Goal: Task Accomplishment & Management: Complete application form

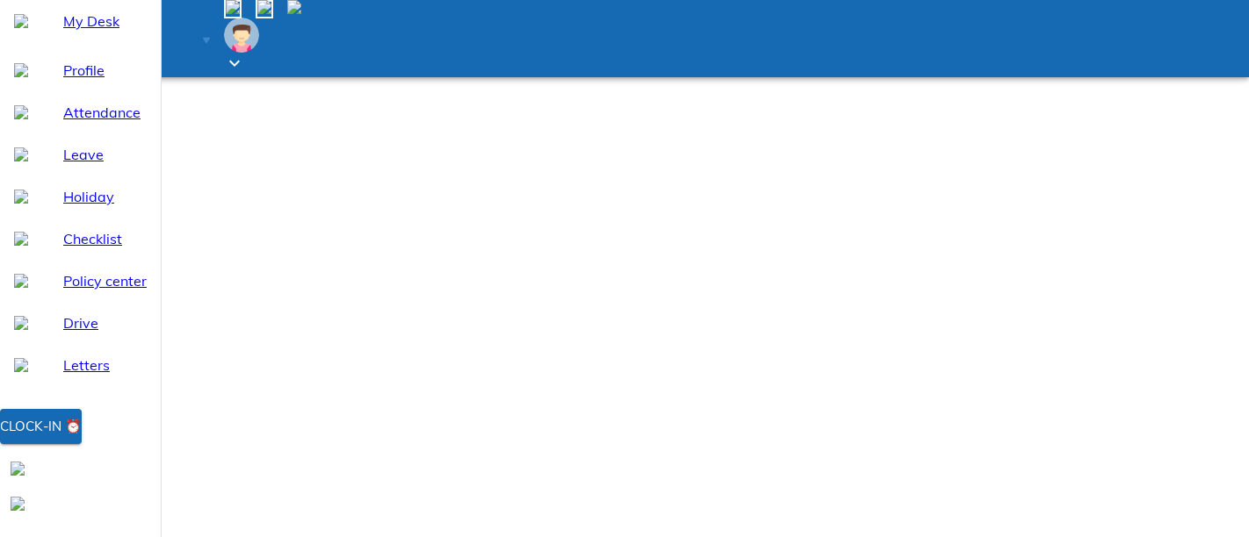
select select "9"
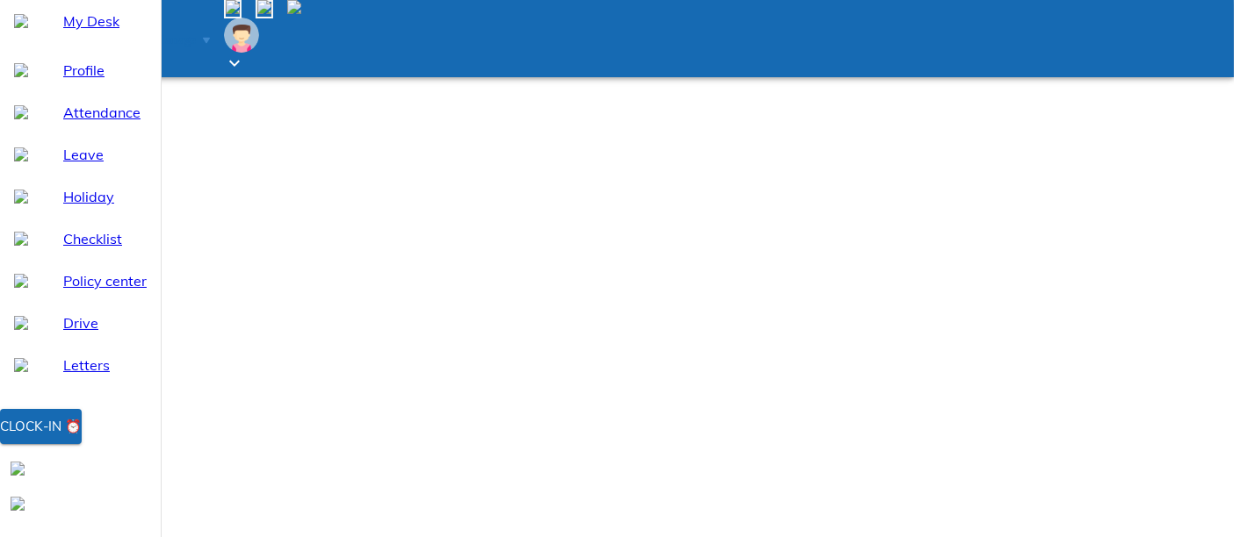
scroll to position [97, 0]
click at [964, 331] on li "View all logs" at bounding box center [875, 315] width 177 height 32
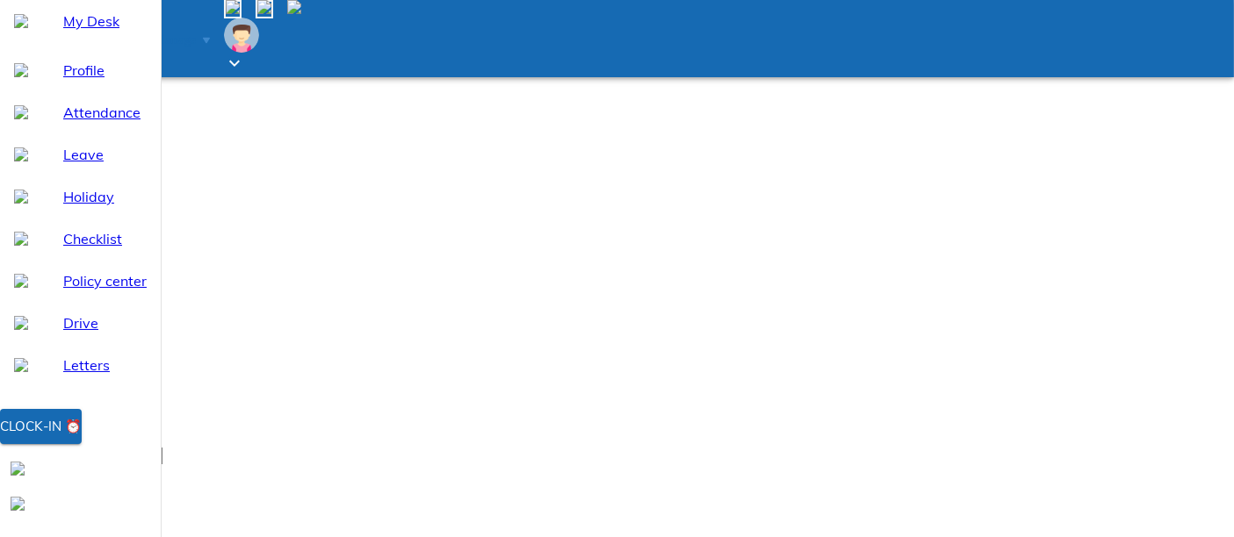
type input "07:00"
type textarea "x"
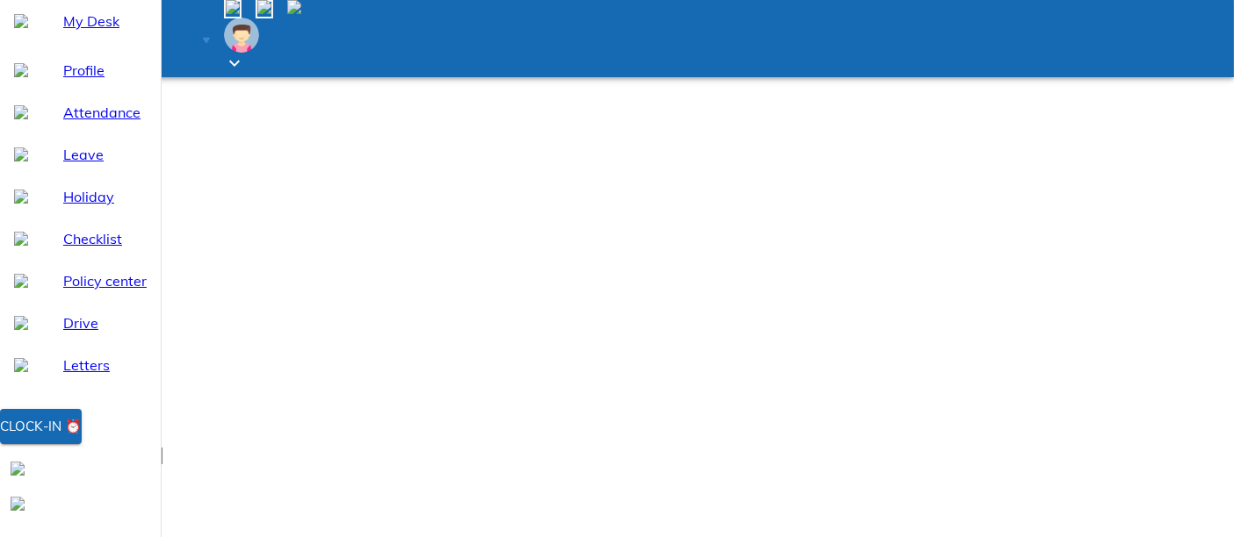
type input "19:00"
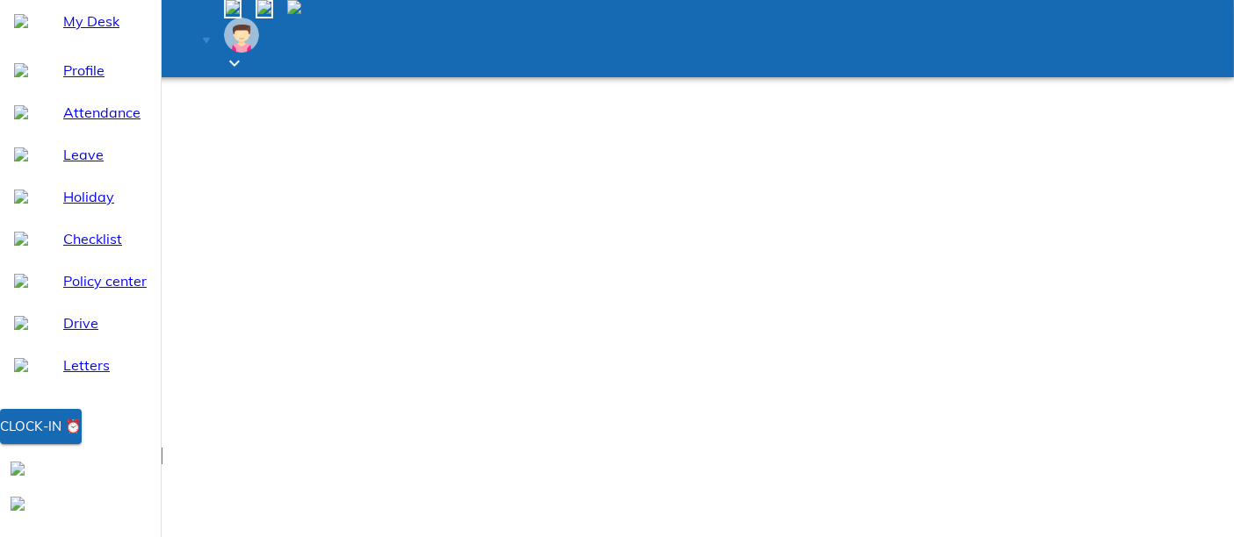
type textarea "x"
type textarea "w"
type textarea "x"
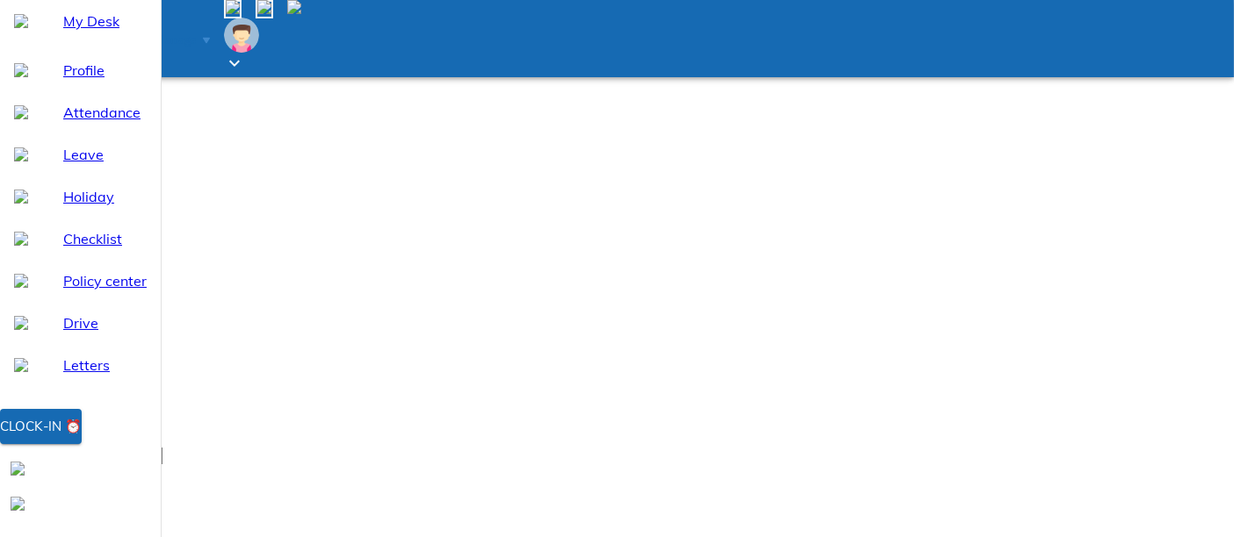
type textarea "wo"
type textarea "x"
type textarea "wor"
type textarea "x"
type textarea "work"
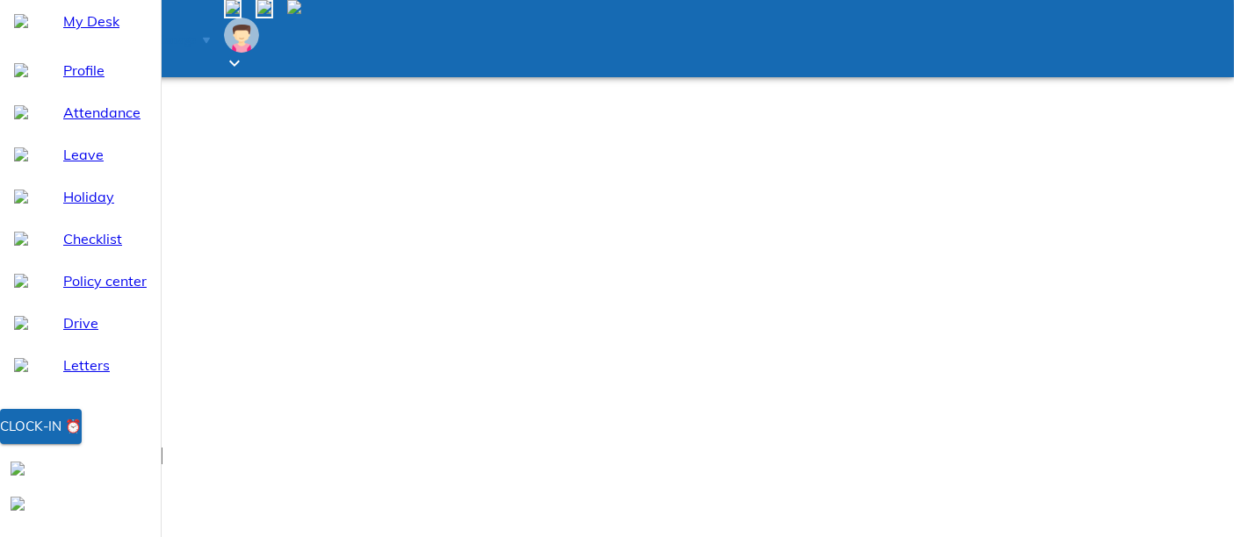
type textarea "x"
type textarea "work"
type textarea "x"
type textarea "work f"
type textarea "x"
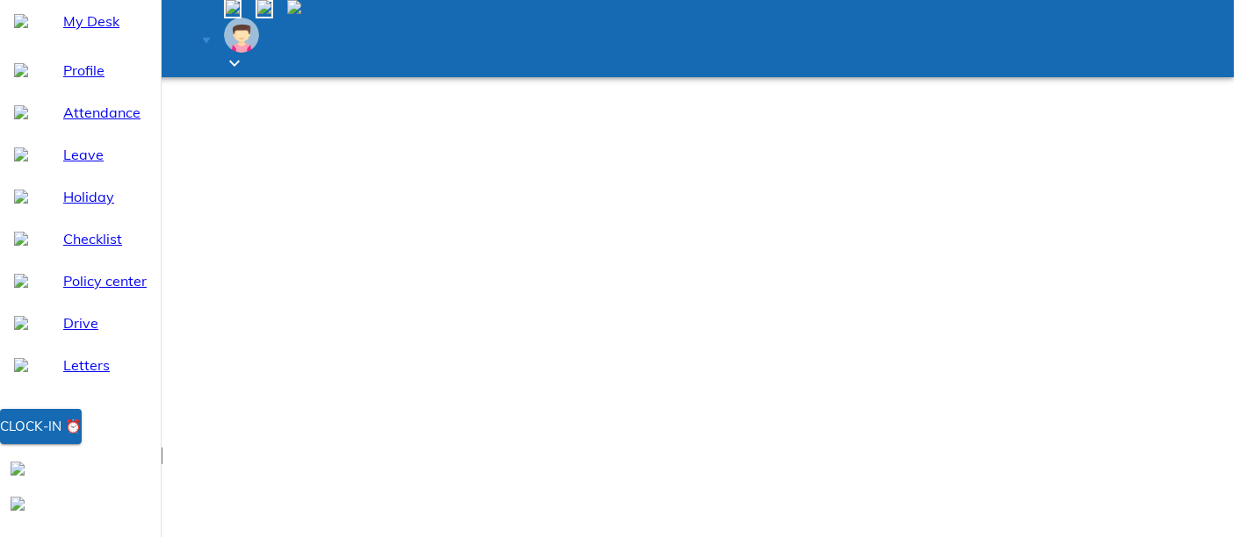
type textarea "work fr"
type textarea "x"
type textarea "work fro"
type textarea "x"
type textarea "work from"
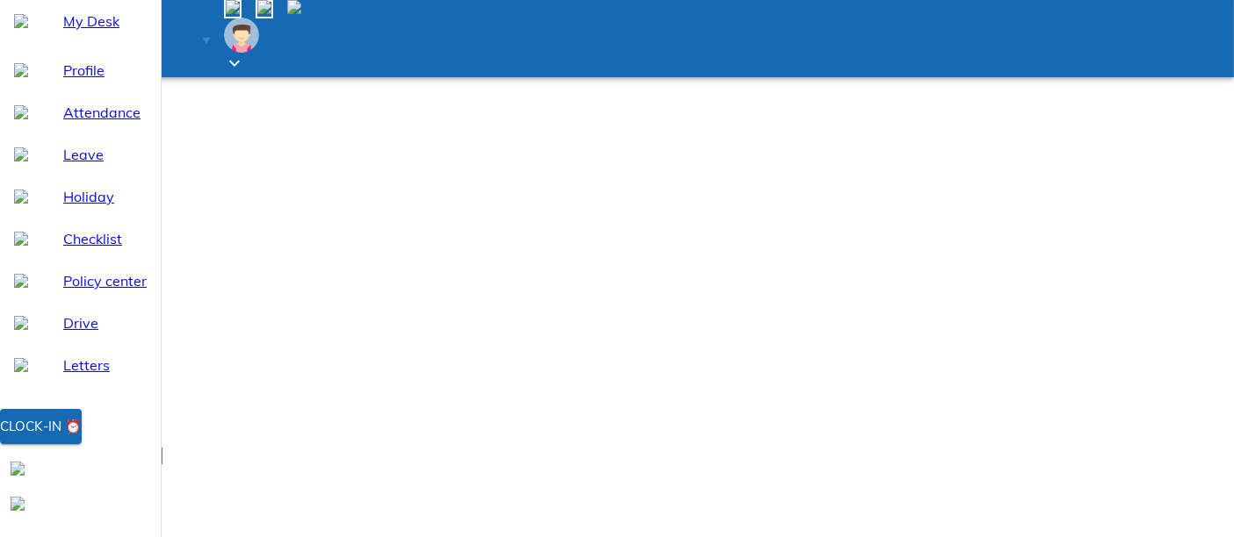
type textarea "x"
type textarea "work from"
type textarea "x"
type textarea "work from o"
type textarea "x"
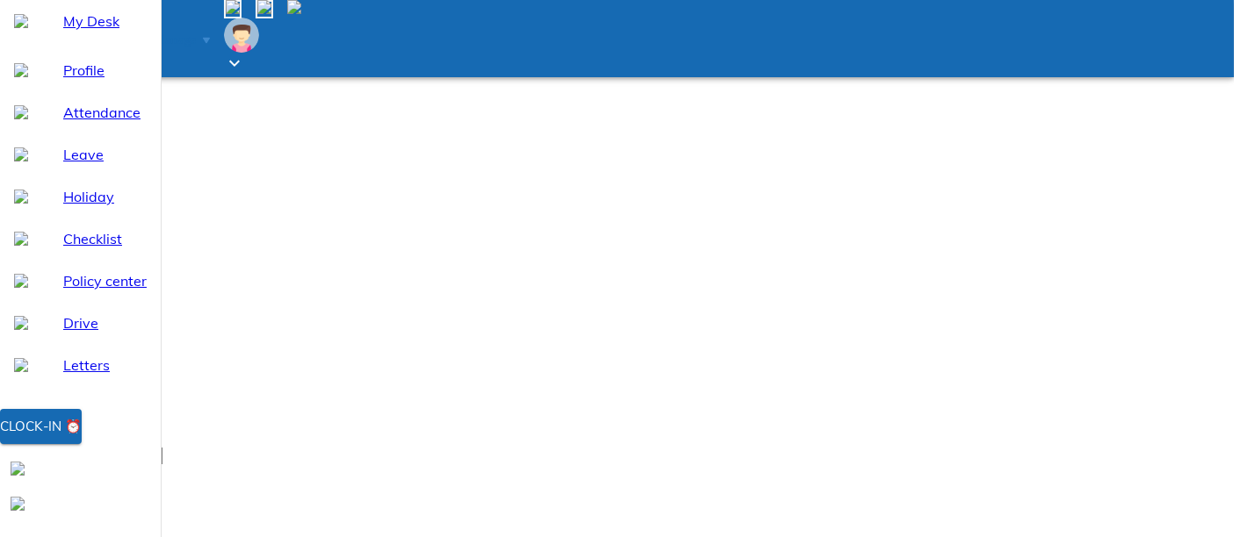
type textarea "work from of"
type textarea "x"
type textarea "work from ofz"
type textarea "x"
type textarea "work from ofz"
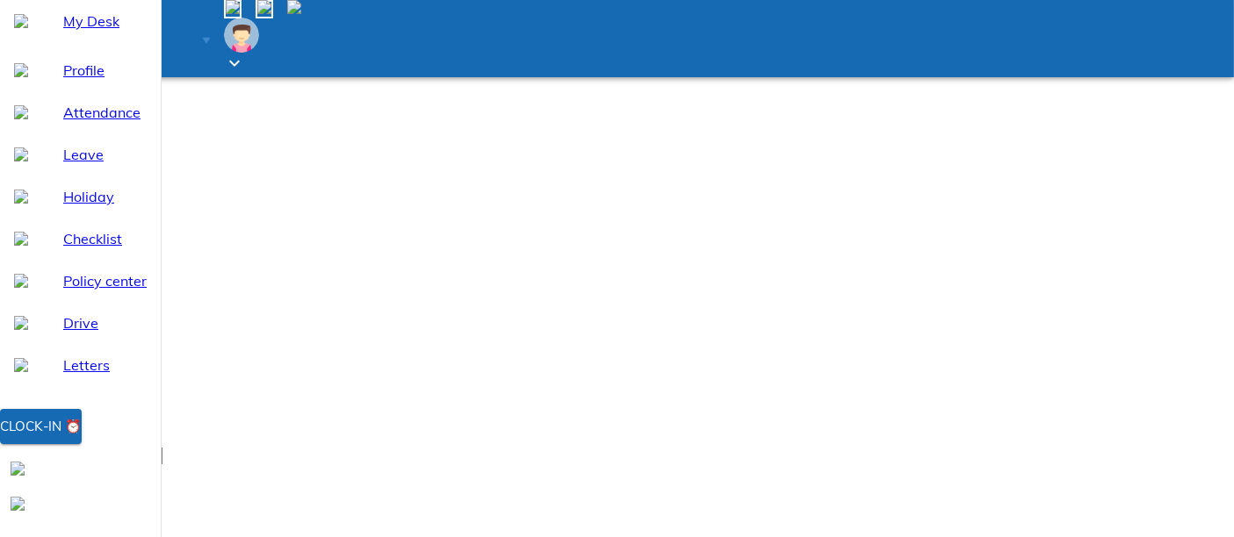
type textarea "x"
type textarea "work from ofz"
type textarea "x"
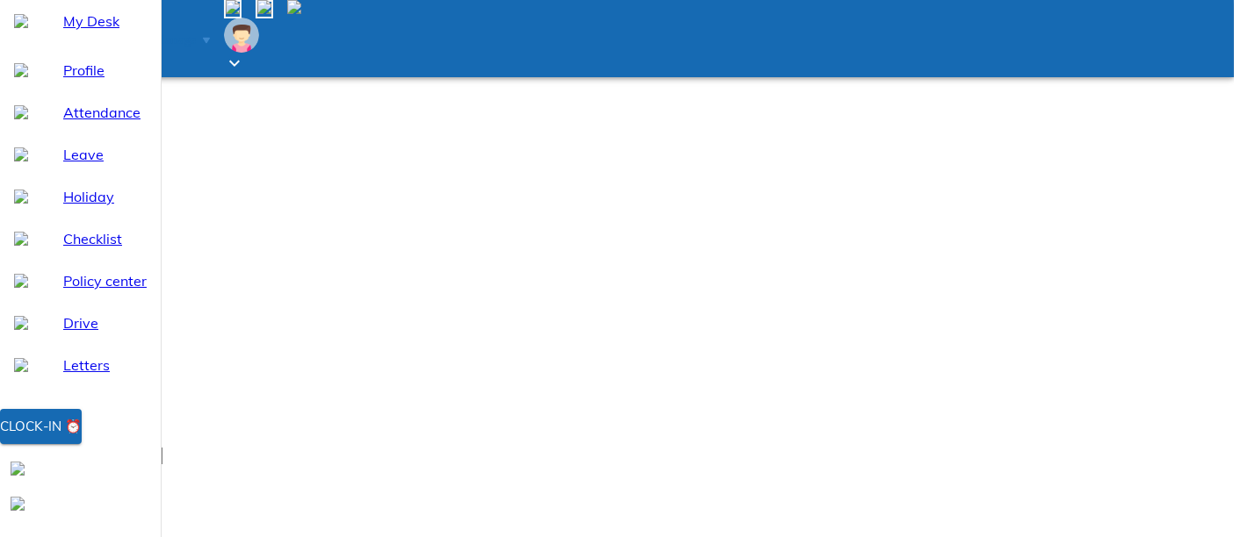
scroll to position [0, 0]
type textarea "x"
type textarea "w"
type textarea "x"
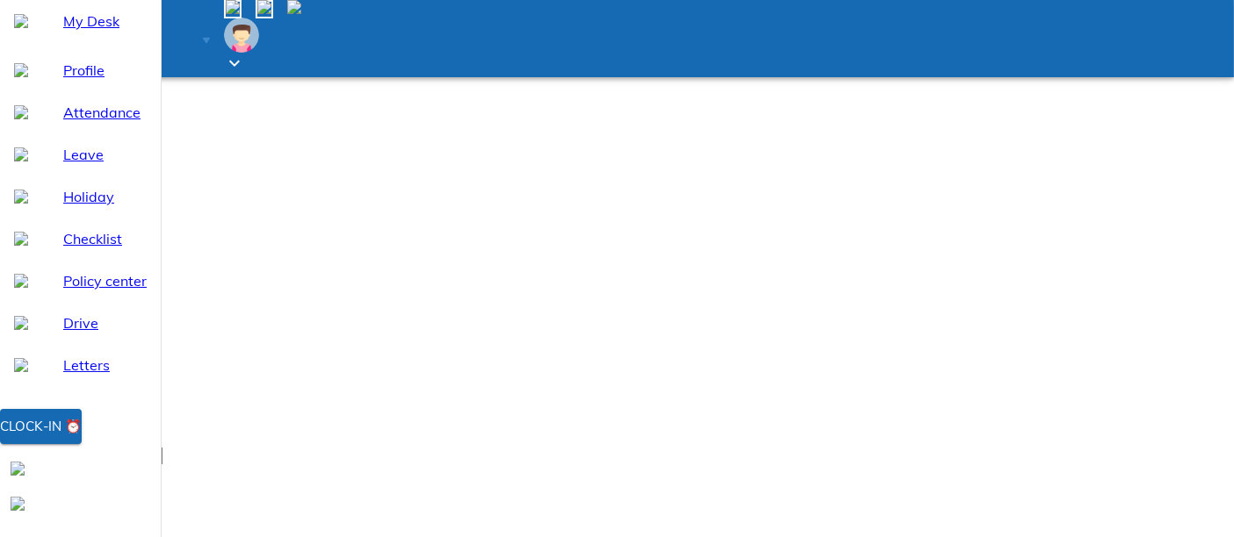
type textarea "wo"
type textarea "x"
type textarea "wor"
type textarea "x"
type textarea "work"
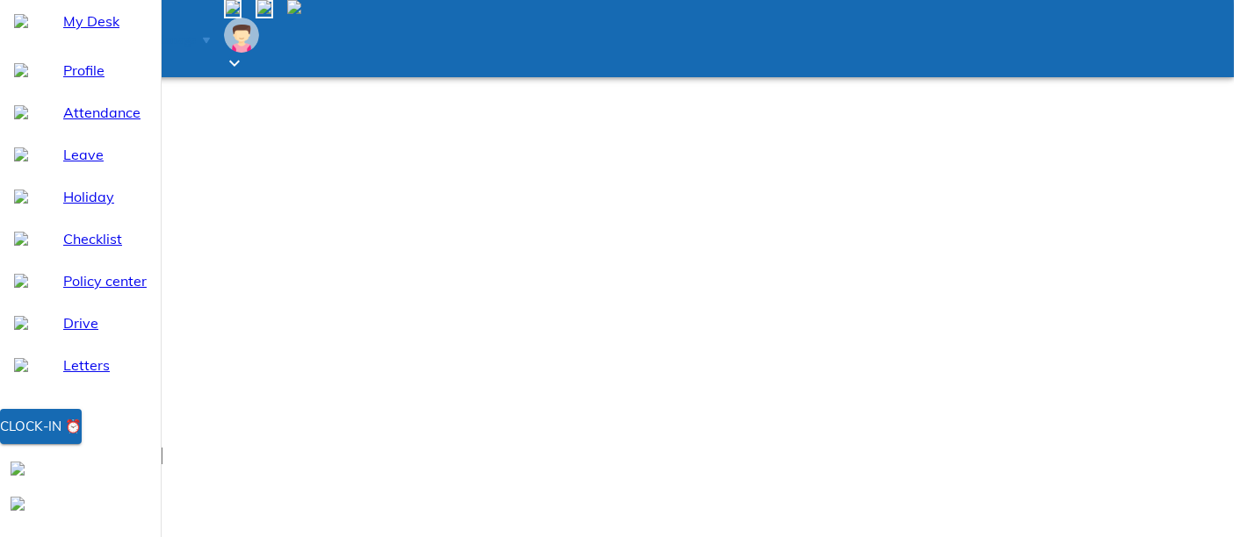
type textarea "x"
type textarea "work"
type textarea "x"
type textarea "work f"
type textarea "x"
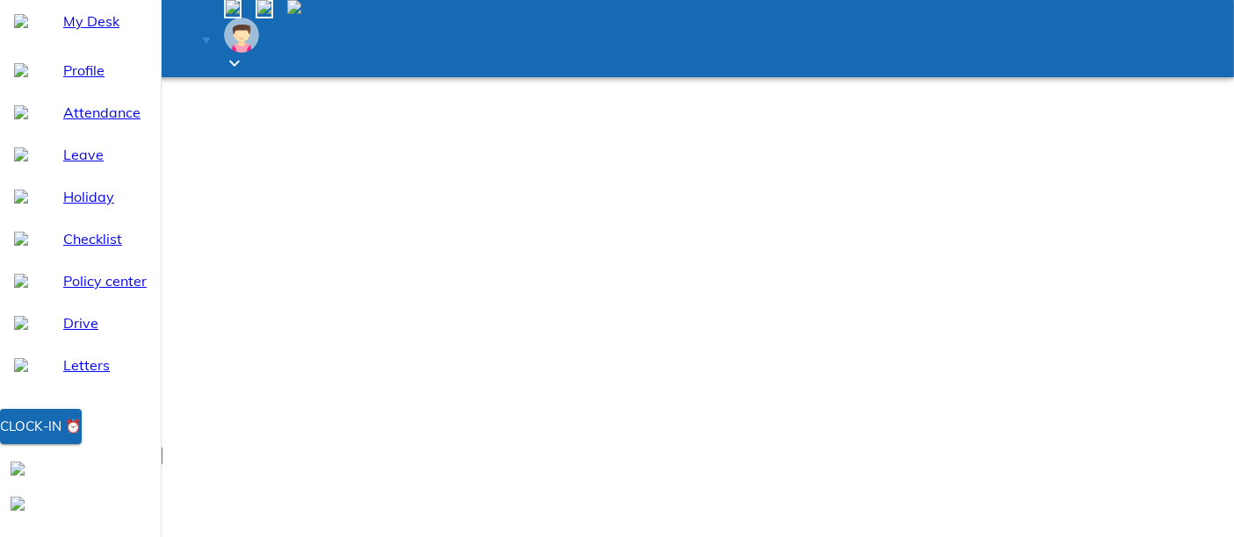
type textarea "work fr"
type textarea "x"
type textarea "work fro"
type textarea "x"
type textarea "work from"
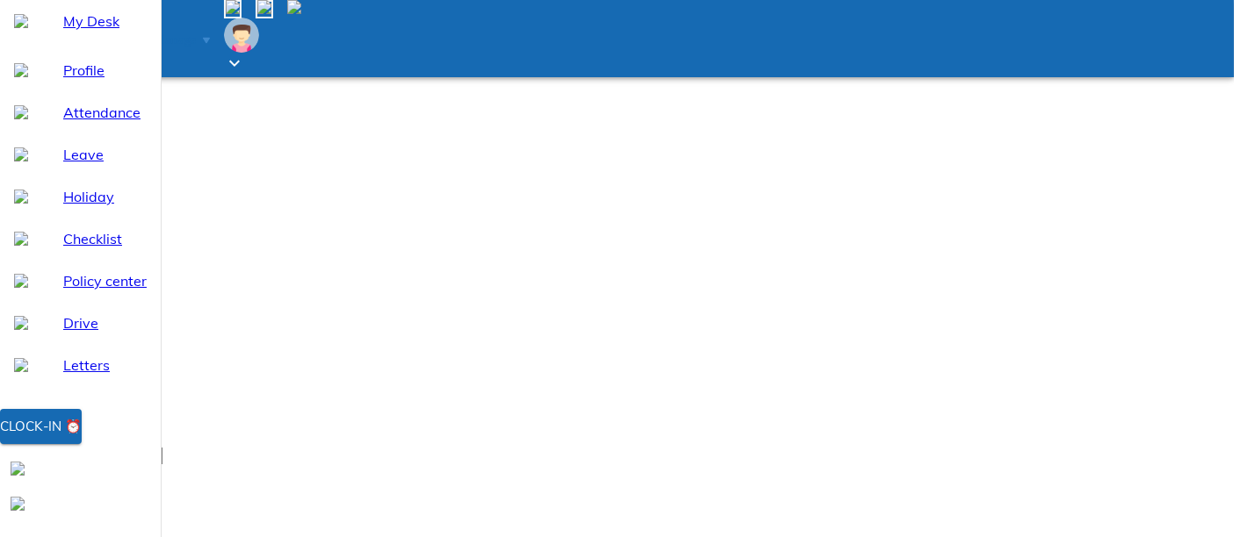
type textarea "x"
type textarea "work from"
type textarea "x"
type textarea "work from o"
type textarea "x"
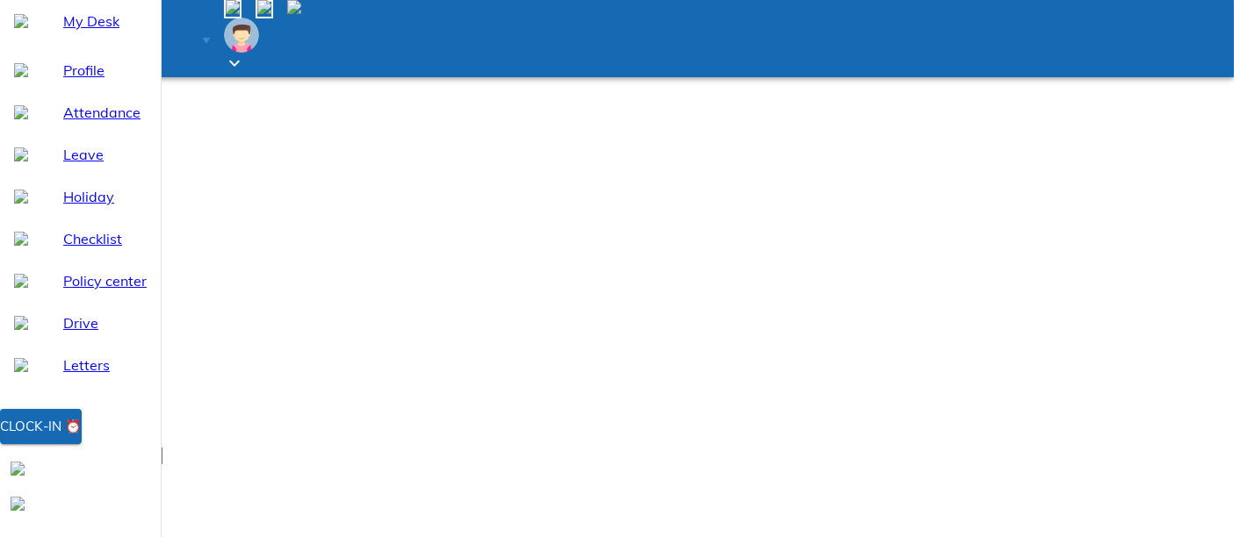
type textarea "work from of"
type textarea "x"
type textarea "work from ofz"
type textarea "x"
type textarea "work from ofz"
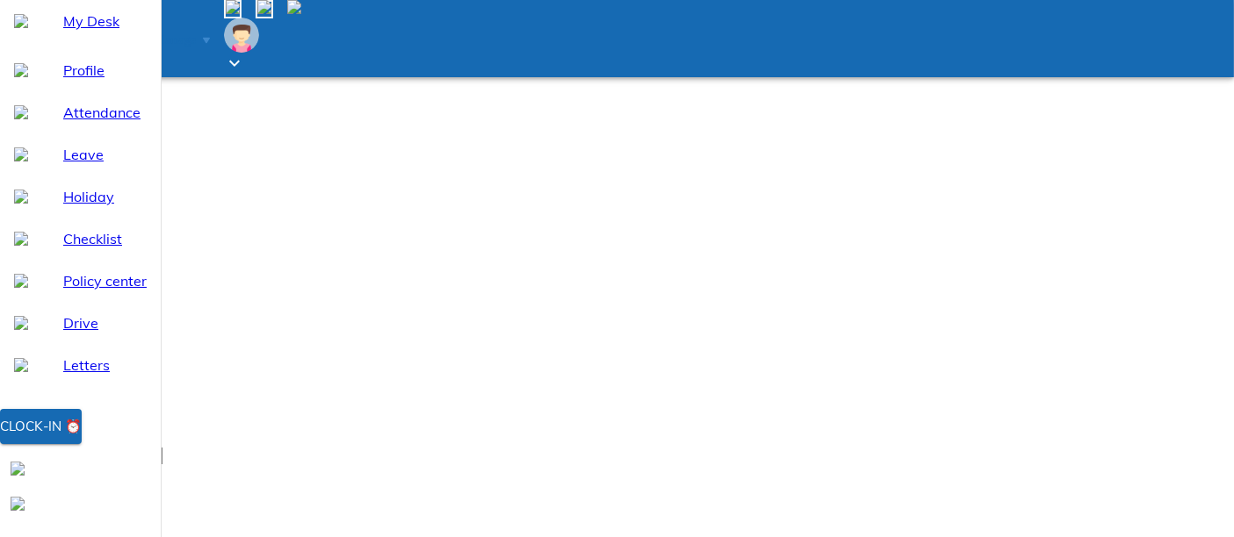
type textarea "x"
type textarea "work from ofz"
type textarea "x"
